Goal: Information Seeking & Learning: Learn about a topic

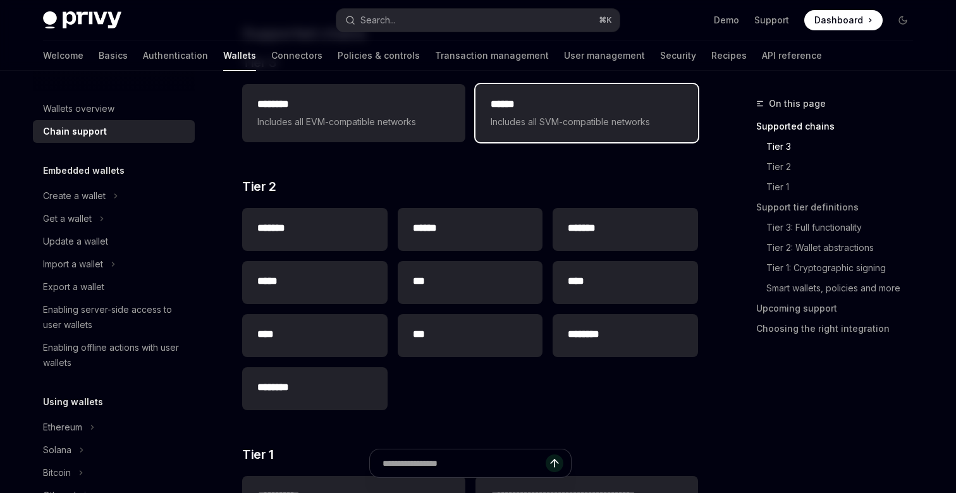
scroll to position [237, 0]
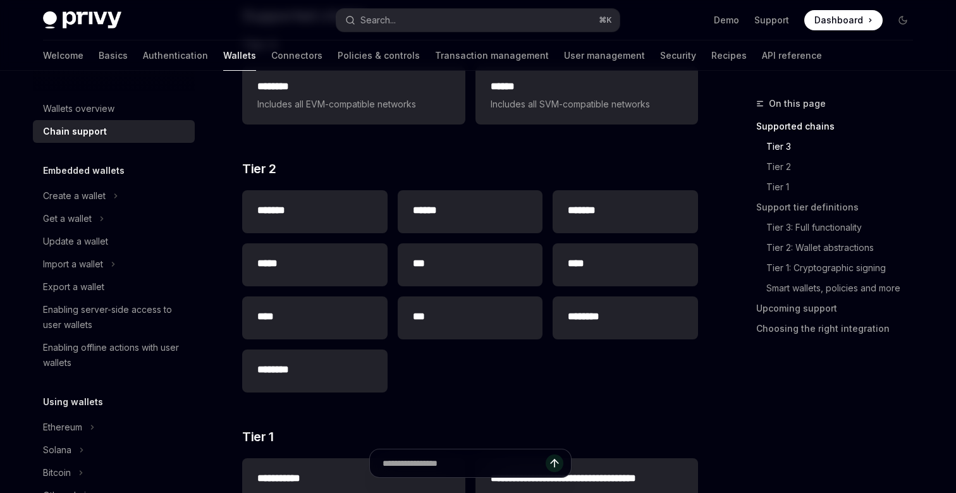
click at [530, 382] on div "******* ****** ******* ***** *** **** **** *** ******** ********" at bounding box center [470, 291] width 456 height 212
click at [605, 295] on div "******* ****** ******* ***** *** **** **** *** ******** ********" at bounding box center [470, 291] width 456 height 212
click at [848, 253] on link "Tier 2: Wallet abstractions" at bounding box center [839, 248] width 167 height 20
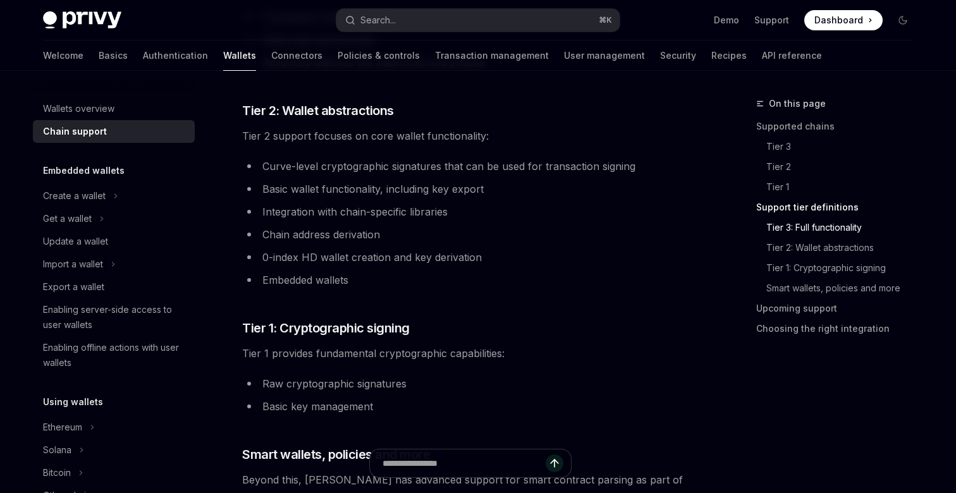
scroll to position [918, 0]
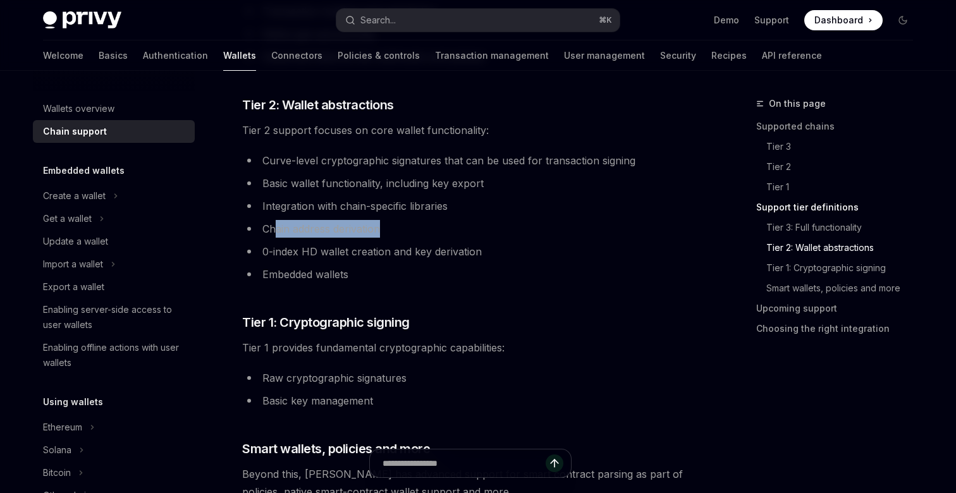
drag, startPoint x: 278, startPoint y: 236, endPoint x: 391, endPoint y: 236, distance: 112.5
click at [391, 236] on li "Chain address derivation" at bounding box center [470, 229] width 456 height 18
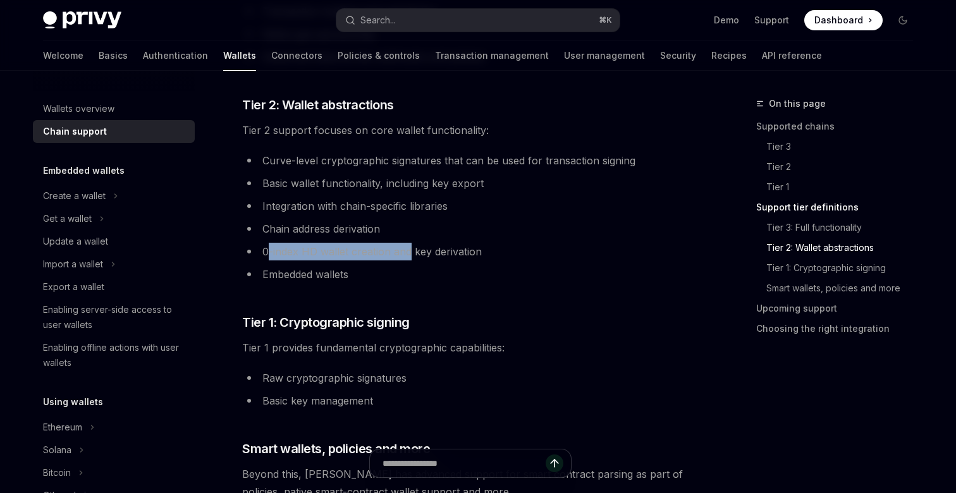
drag, startPoint x: 266, startPoint y: 250, endPoint x: 408, endPoint y: 250, distance: 142.2
click at [408, 250] on li "0-index HD wallet creation and key derivation" at bounding box center [470, 252] width 456 height 18
drag, startPoint x: 341, startPoint y: 273, endPoint x: 385, endPoint y: 274, distance: 43.6
click at [384, 274] on li "Embedded wallets" at bounding box center [470, 274] width 456 height 18
click at [420, 272] on li "Embedded wallets" at bounding box center [470, 274] width 456 height 18
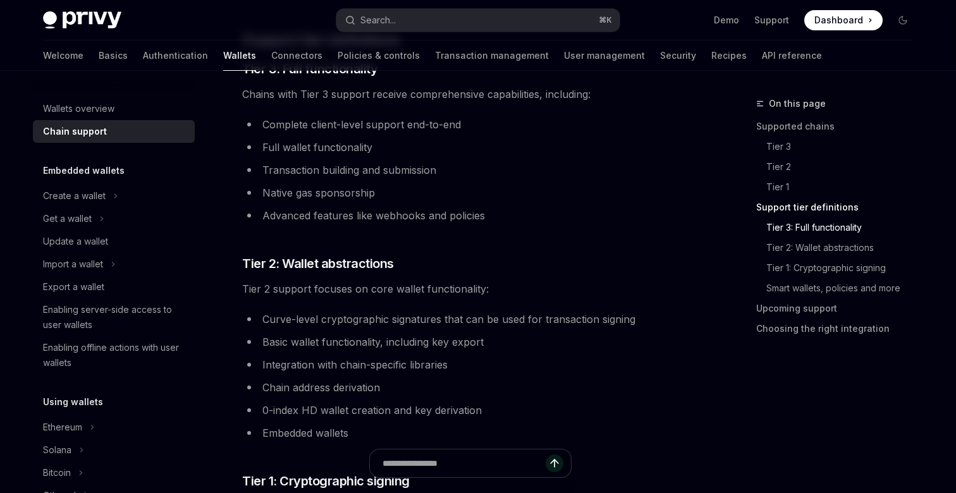
scroll to position [746, 0]
